Goal: Find specific page/section: Find specific page/section

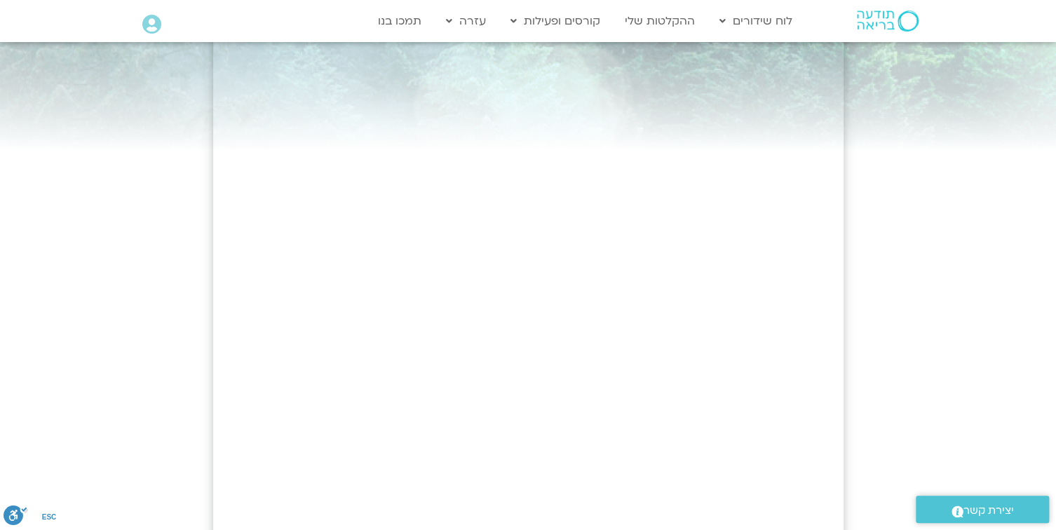
scroll to position [168, 0]
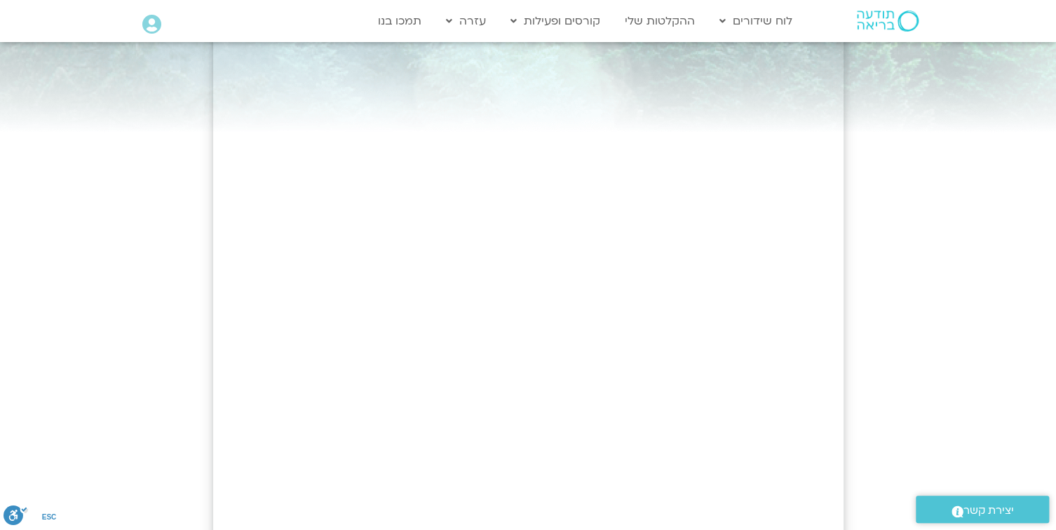
drag, startPoint x: 235, startPoint y: 44, endPoint x: 150, endPoint y: 230, distance: 204.3
click at [150, 230] on div at bounding box center [528, 362] width 1056 height 976
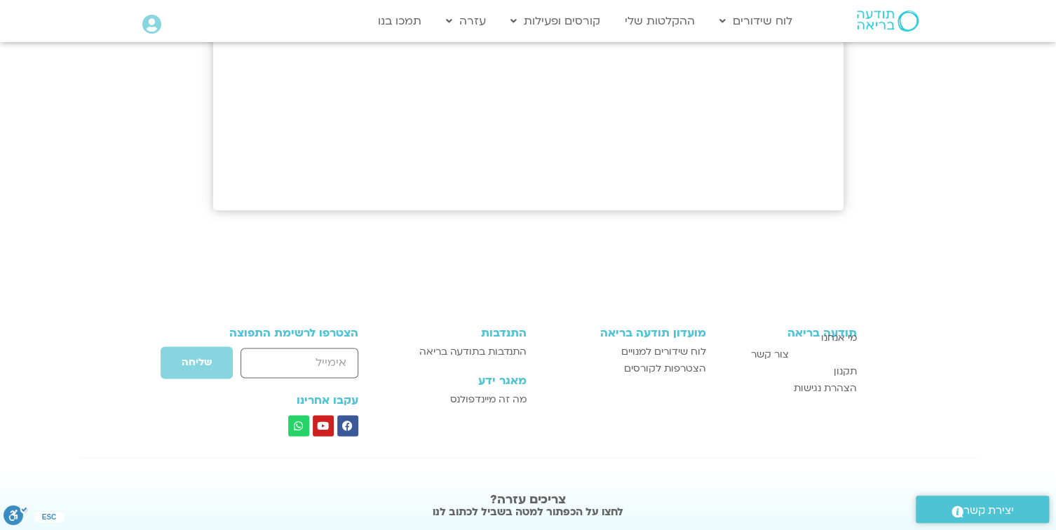
scroll to position [785, 0]
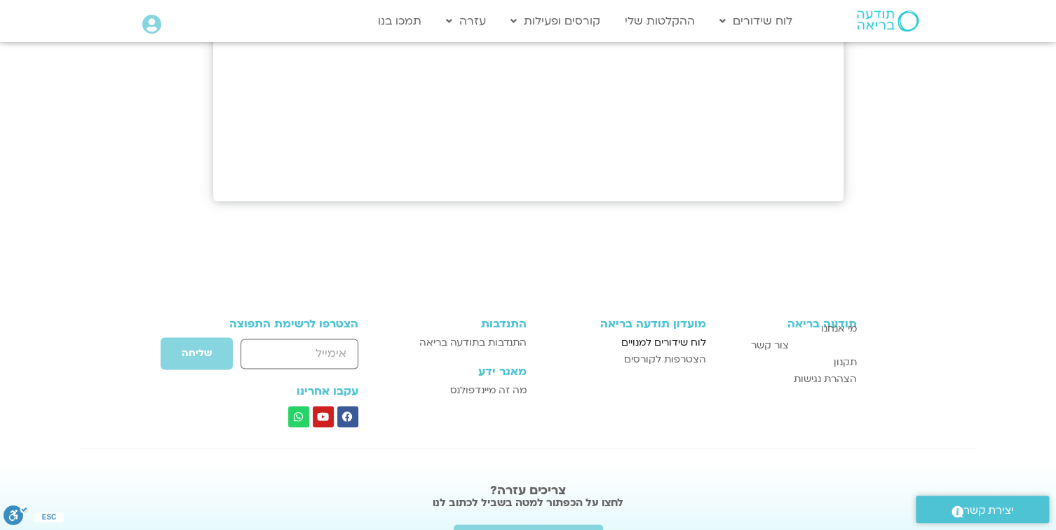
click at [651, 342] on span "לוח שידורים למנויים" at bounding box center [663, 343] width 85 height 17
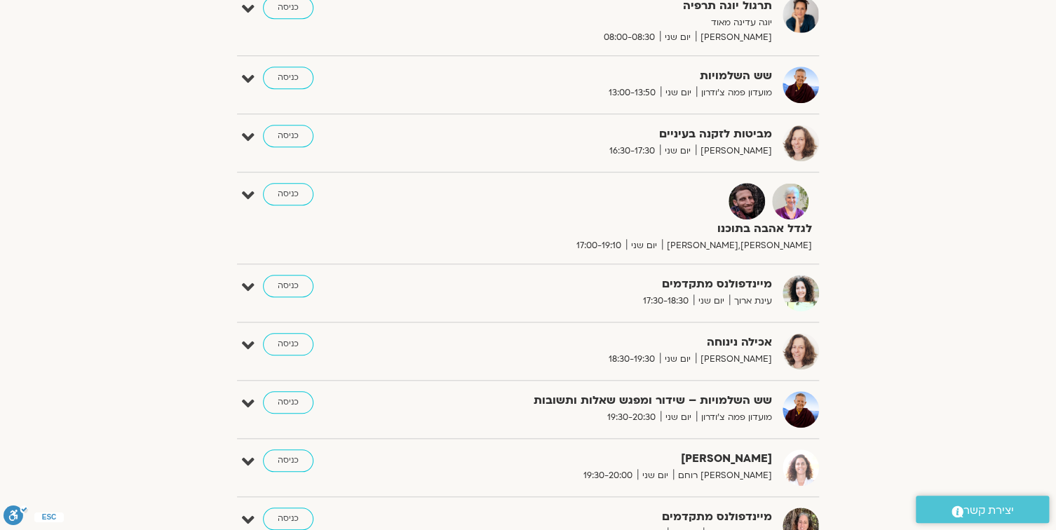
scroll to position [393, 0]
click at [282, 193] on link "כניסה" at bounding box center [288, 195] width 50 height 22
